Goal: Transaction & Acquisition: Purchase product/service

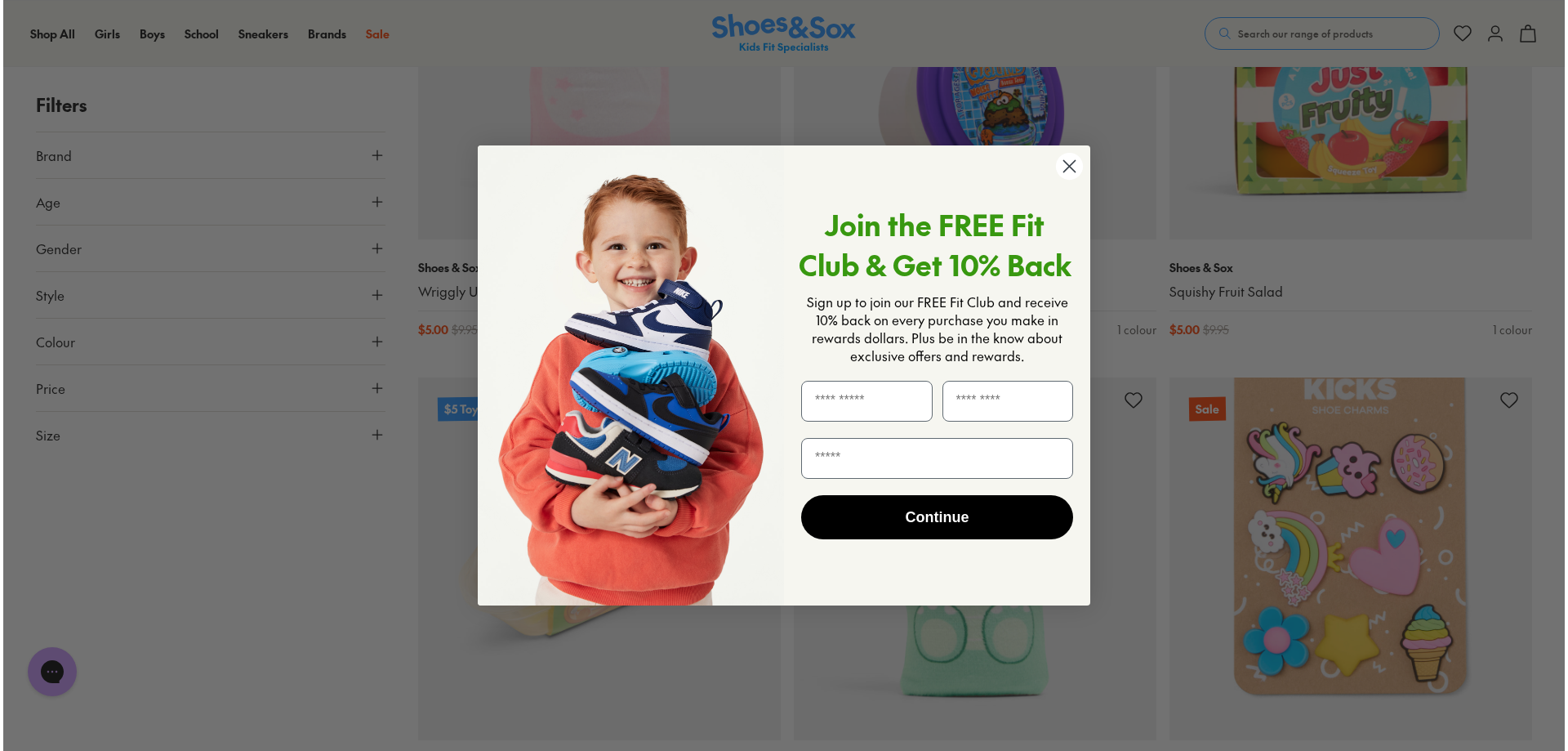
scroll to position [1472, 0]
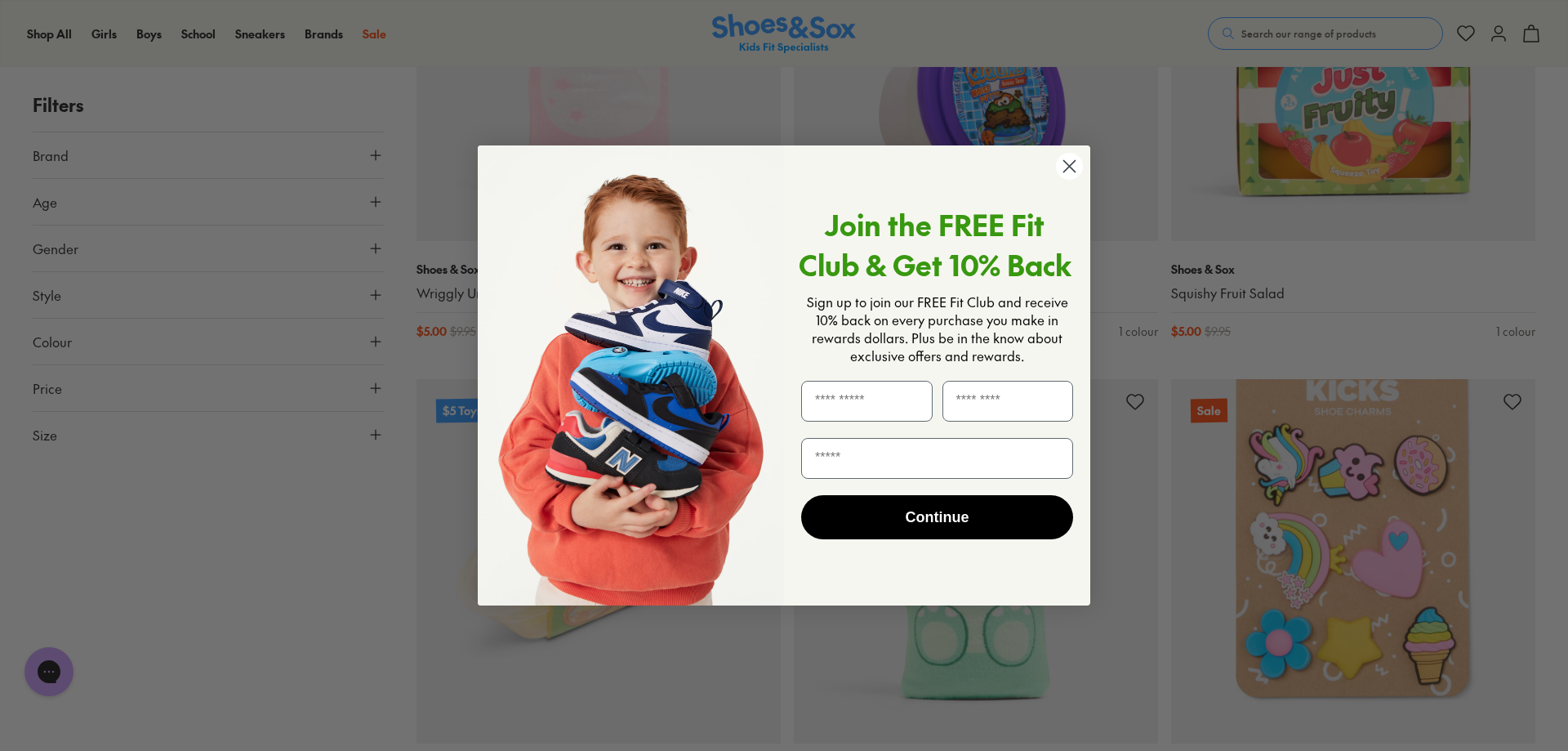
click at [1074, 166] on circle "Close dialog" at bounding box center [1068, 165] width 27 height 27
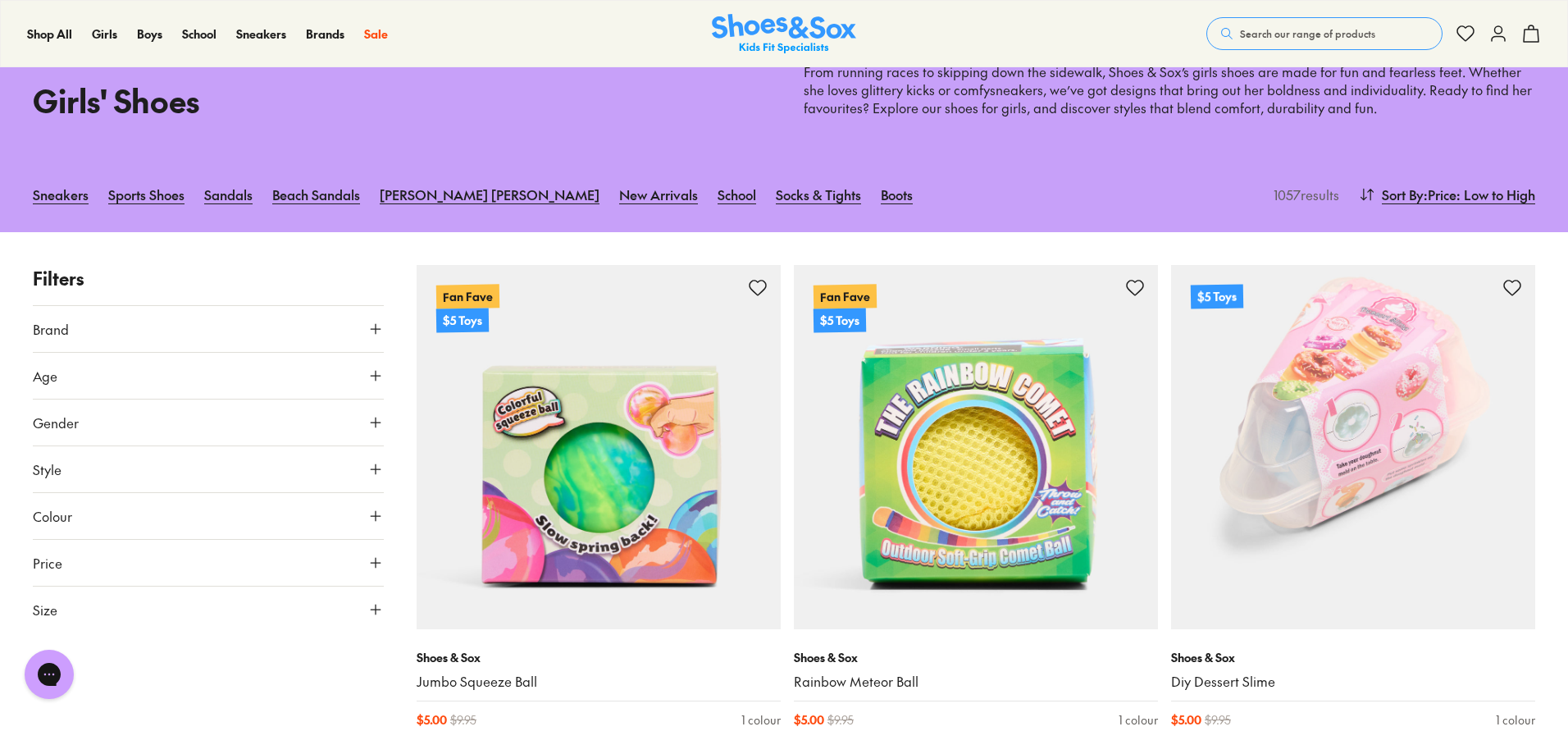
scroll to position [0, 0]
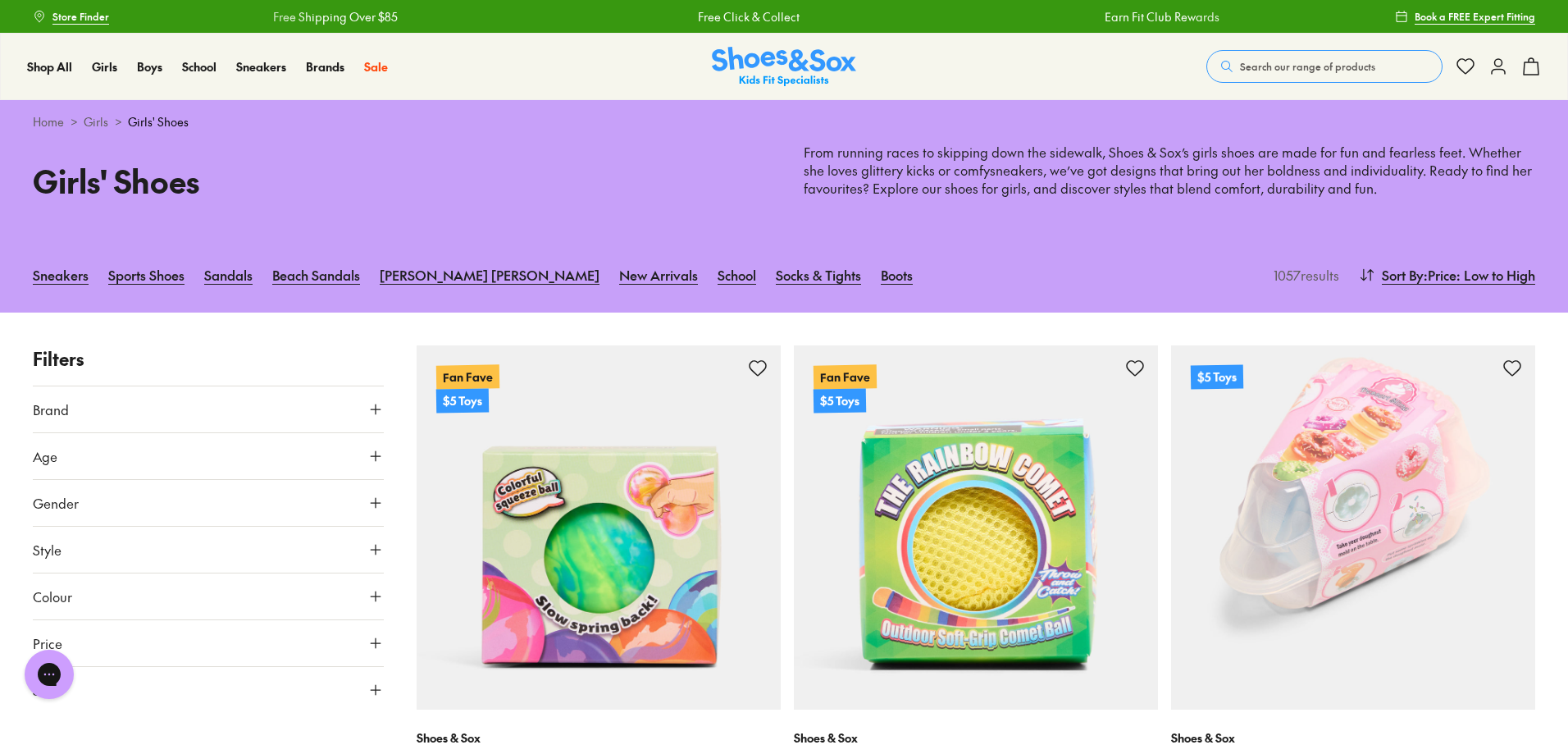
click at [1491, 65] on icon at bounding box center [1498, 66] width 20 height 20
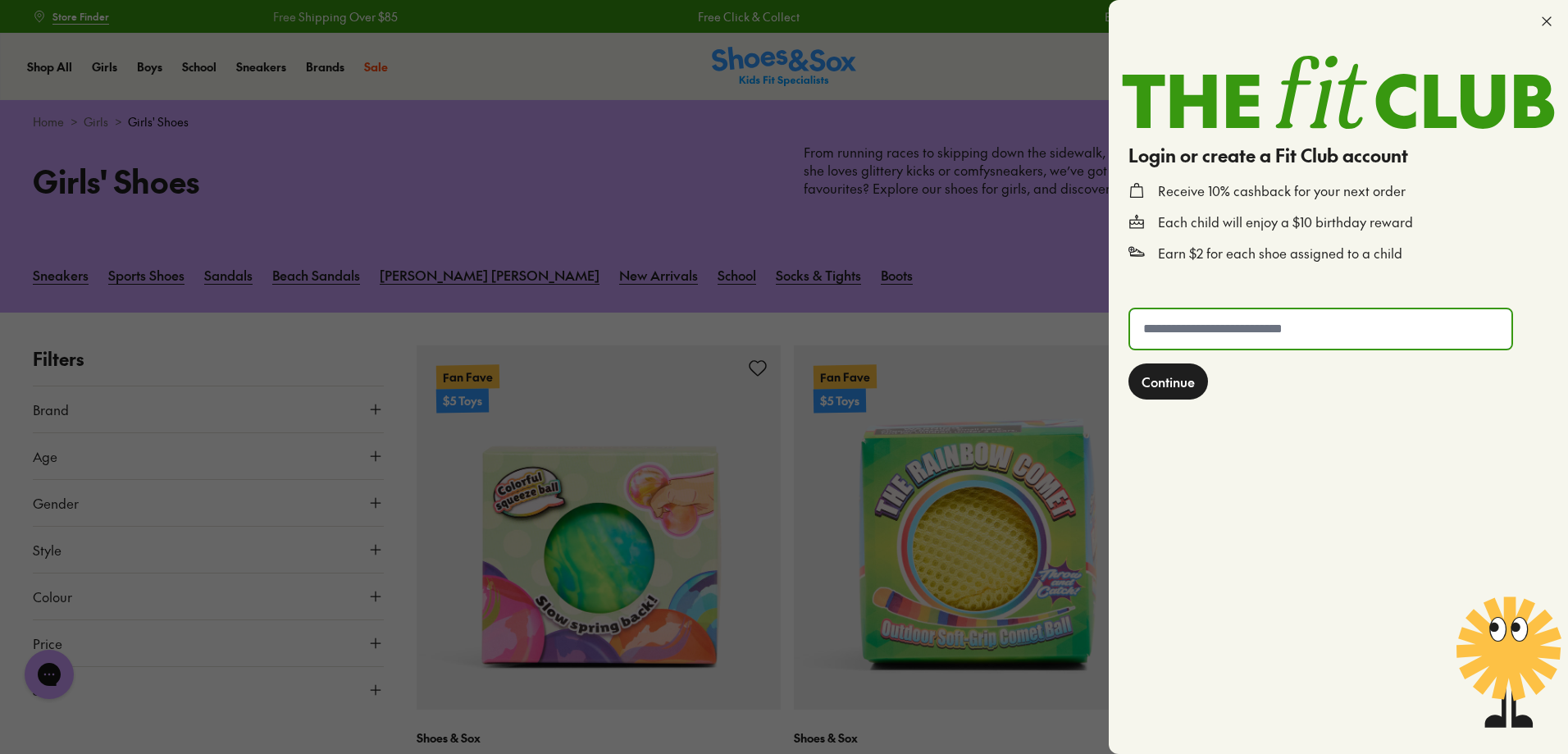
drag, startPoint x: 1237, startPoint y: 326, endPoint x: 1228, endPoint y: 345, distance: 21.0
click at [1238, 326] on input "text" at bounding box center [1320, 329] width 381 height 39
click at [1541, 23] on icon at bounding box center [1546, 21] width 17 height 17
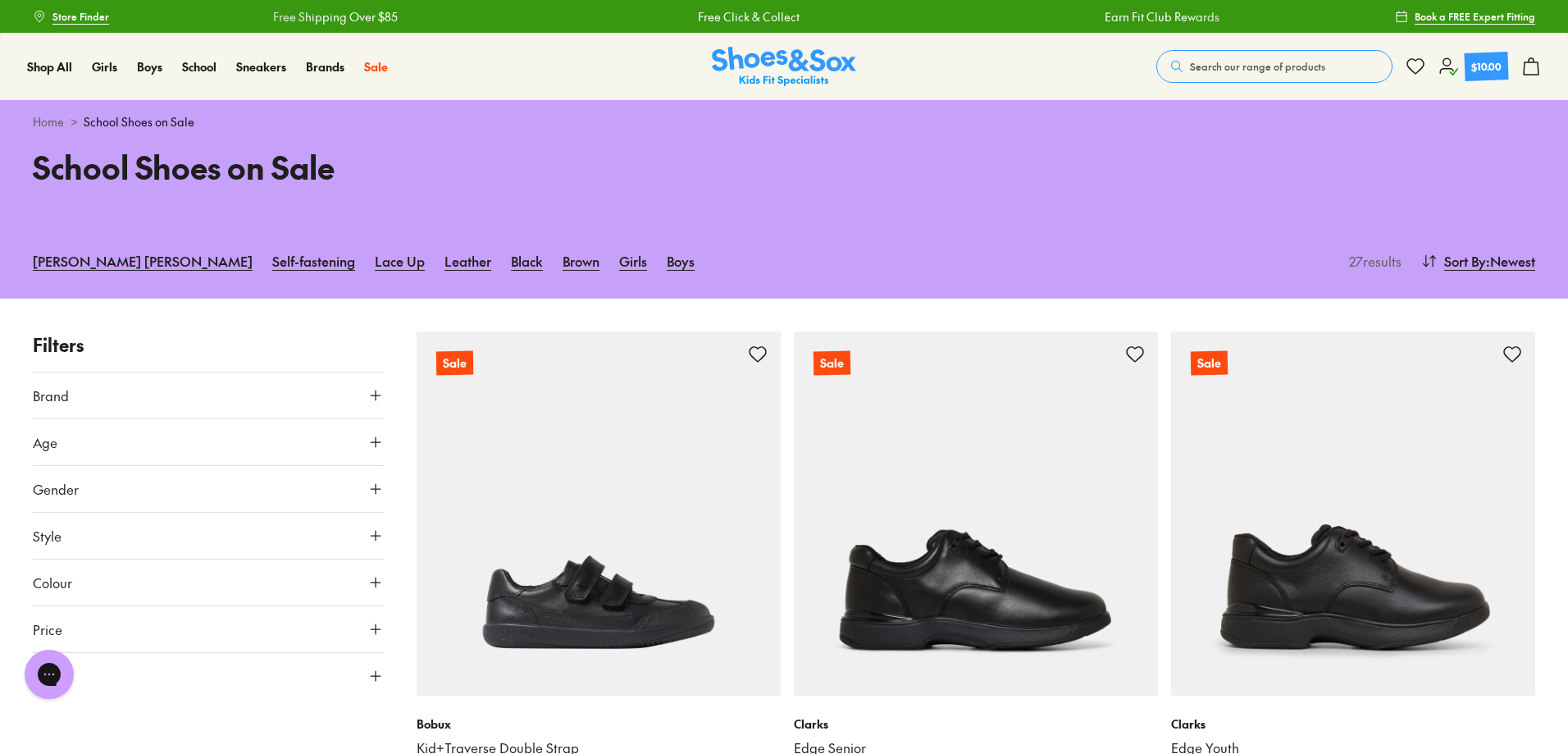
click at [1532, 70] on icon at bounding box center [1531, 66] width 20 height 20
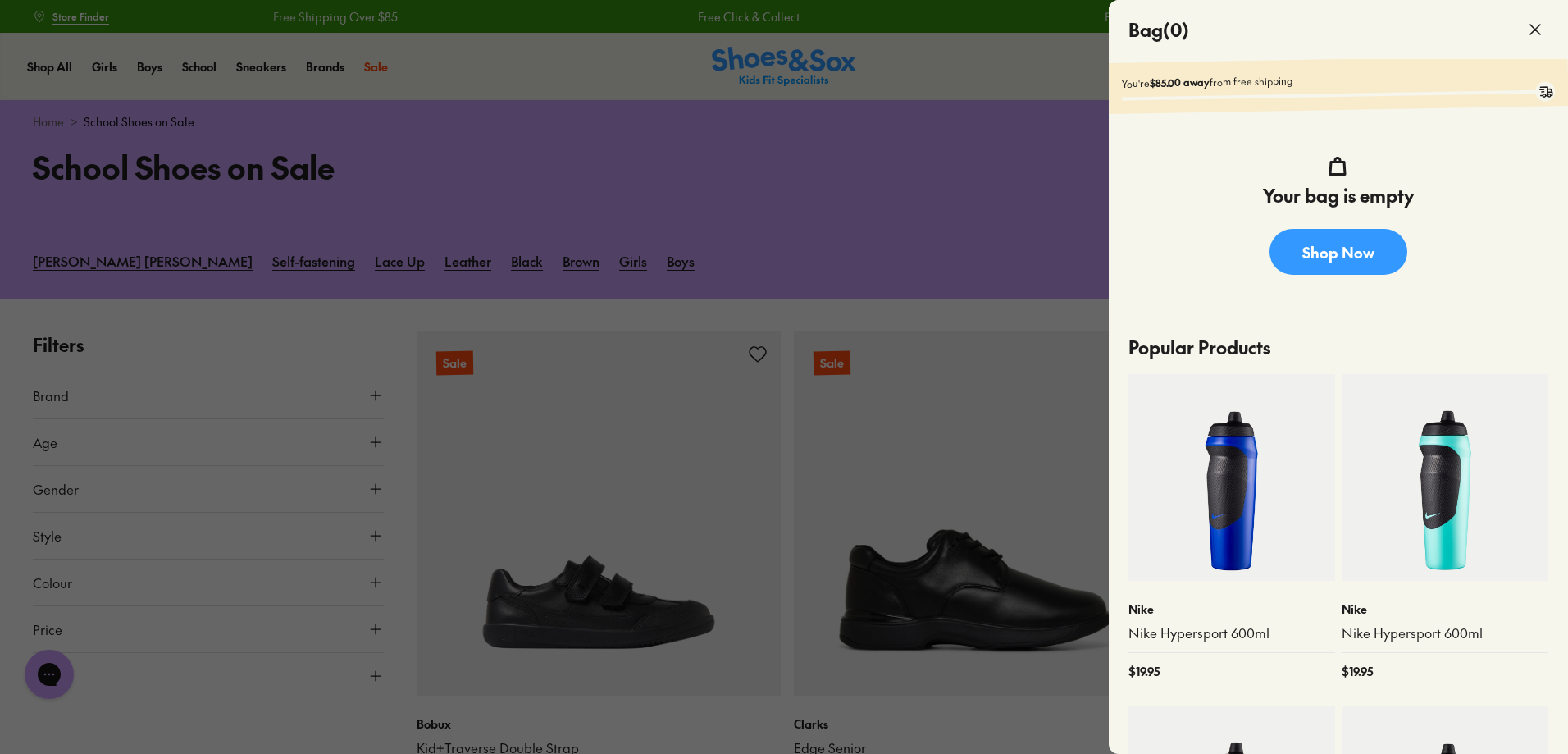
click at [1538, 25] on use at bounding box center [1535, 29] width 10 height 10
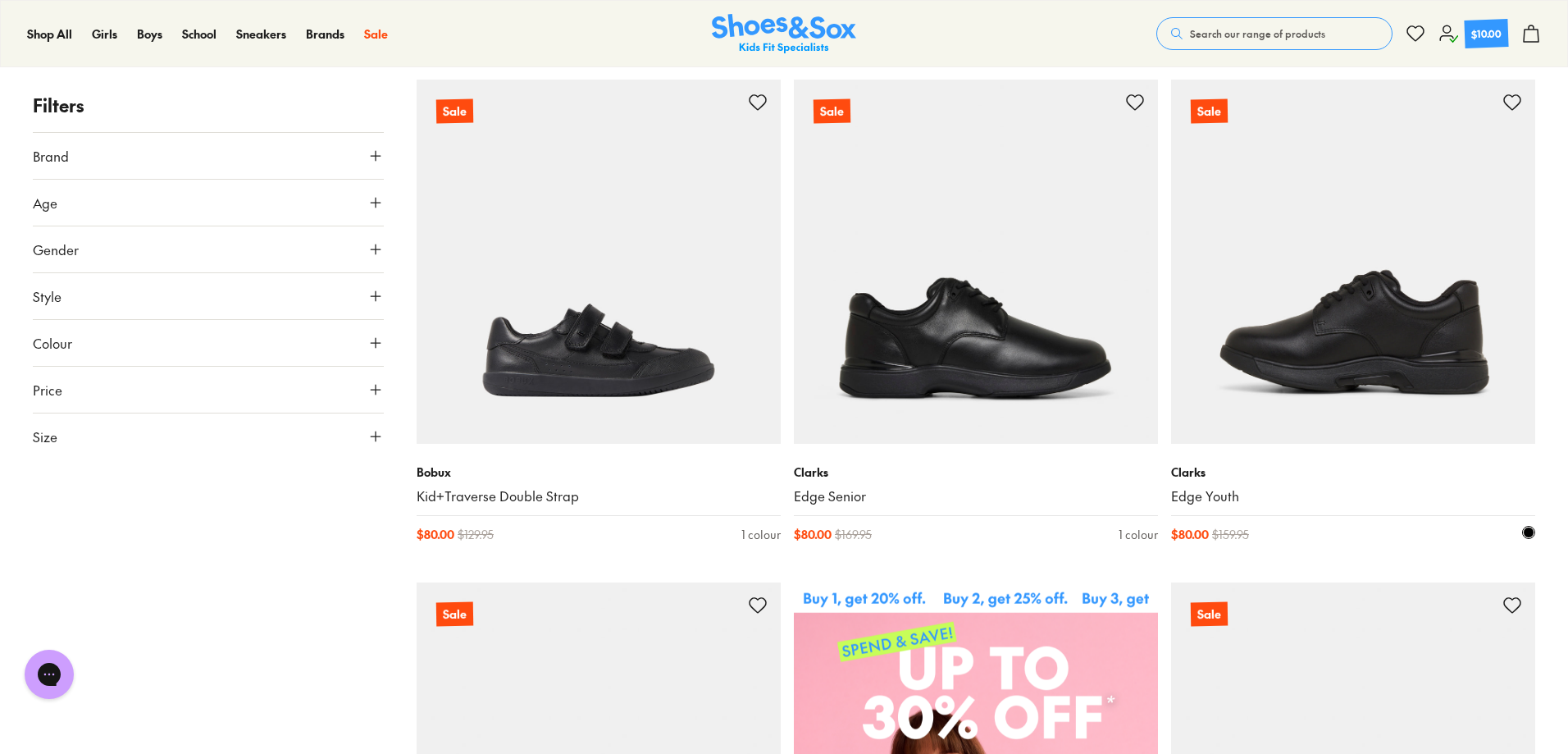
scroll to position [328, 0]
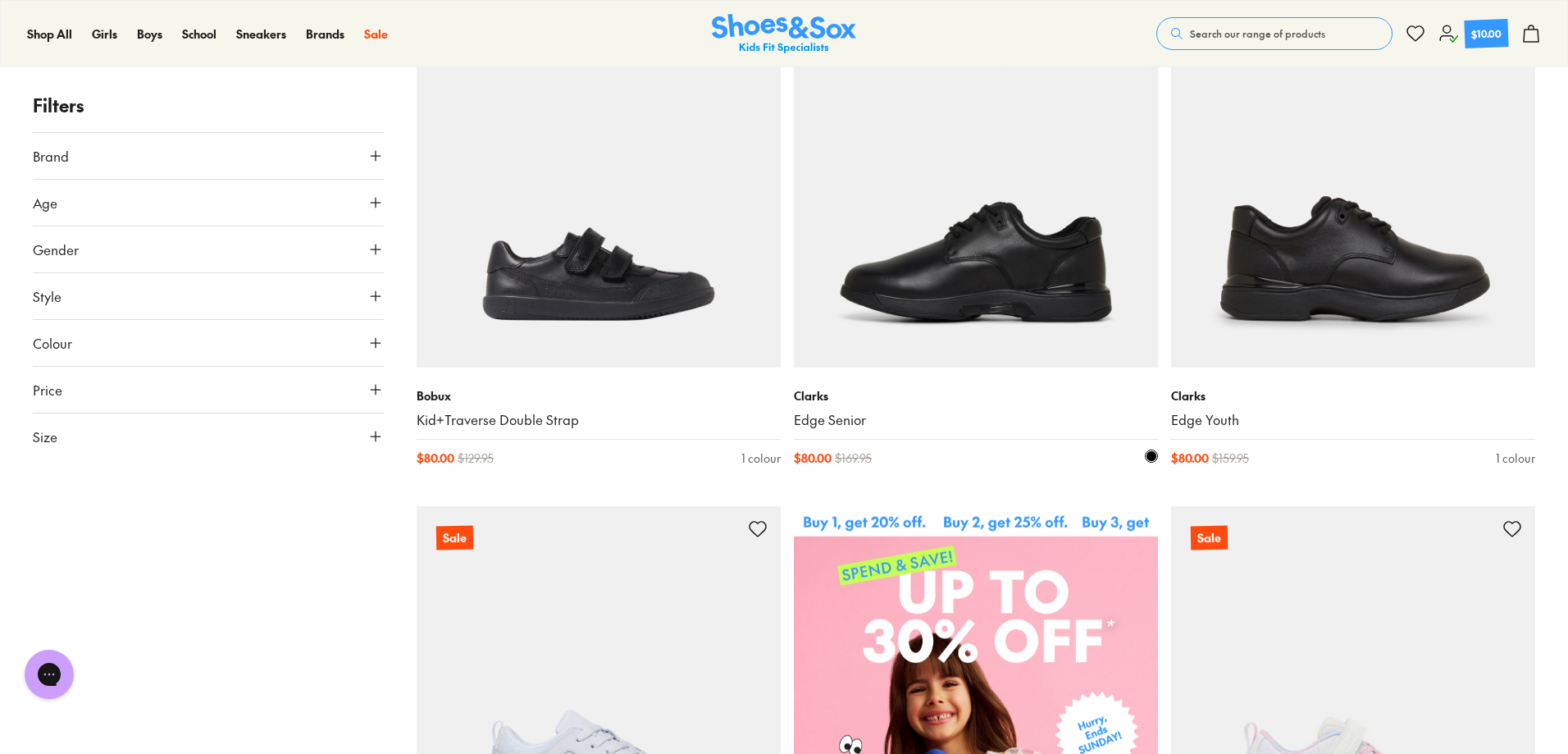
click at [1014, 282] on img at bounding box center [976, 185] width 364 height 364
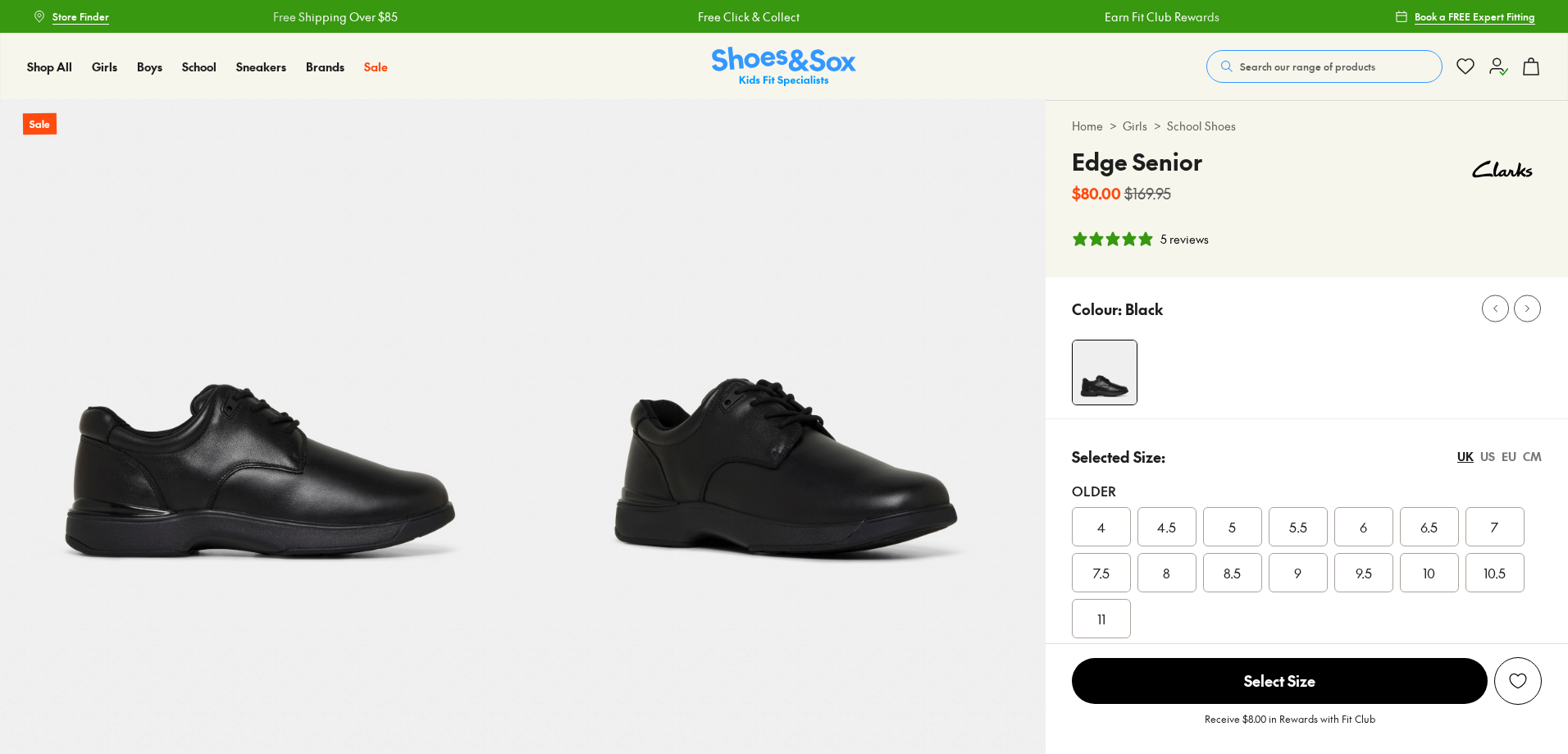
select select "*"
click at [1370, 525] on div "6" at bounding box center [1364, 526] width 59 height 39
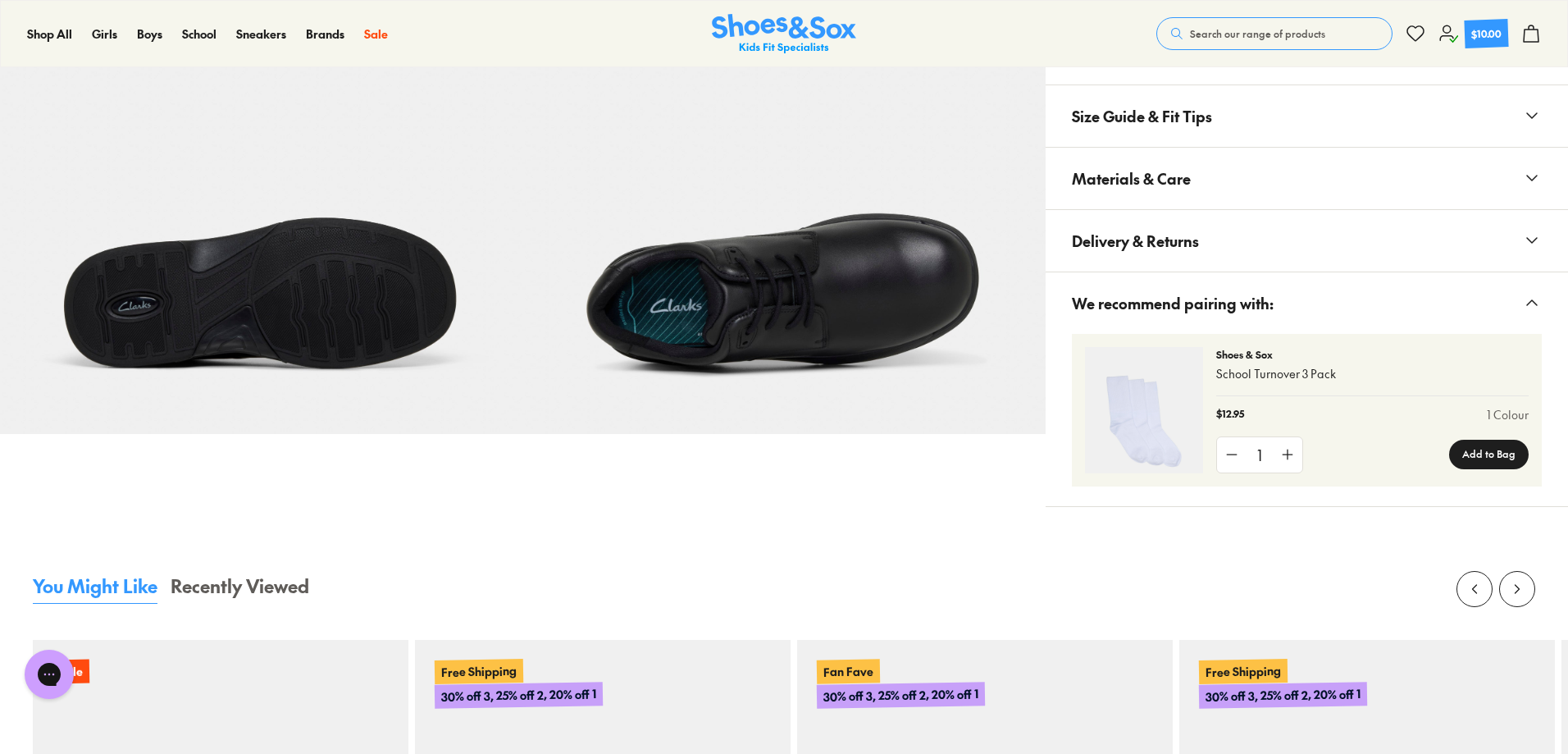
scroll to position [1230, 0]
